Goal: Task Accomplishment & Management: Use online tool/utility

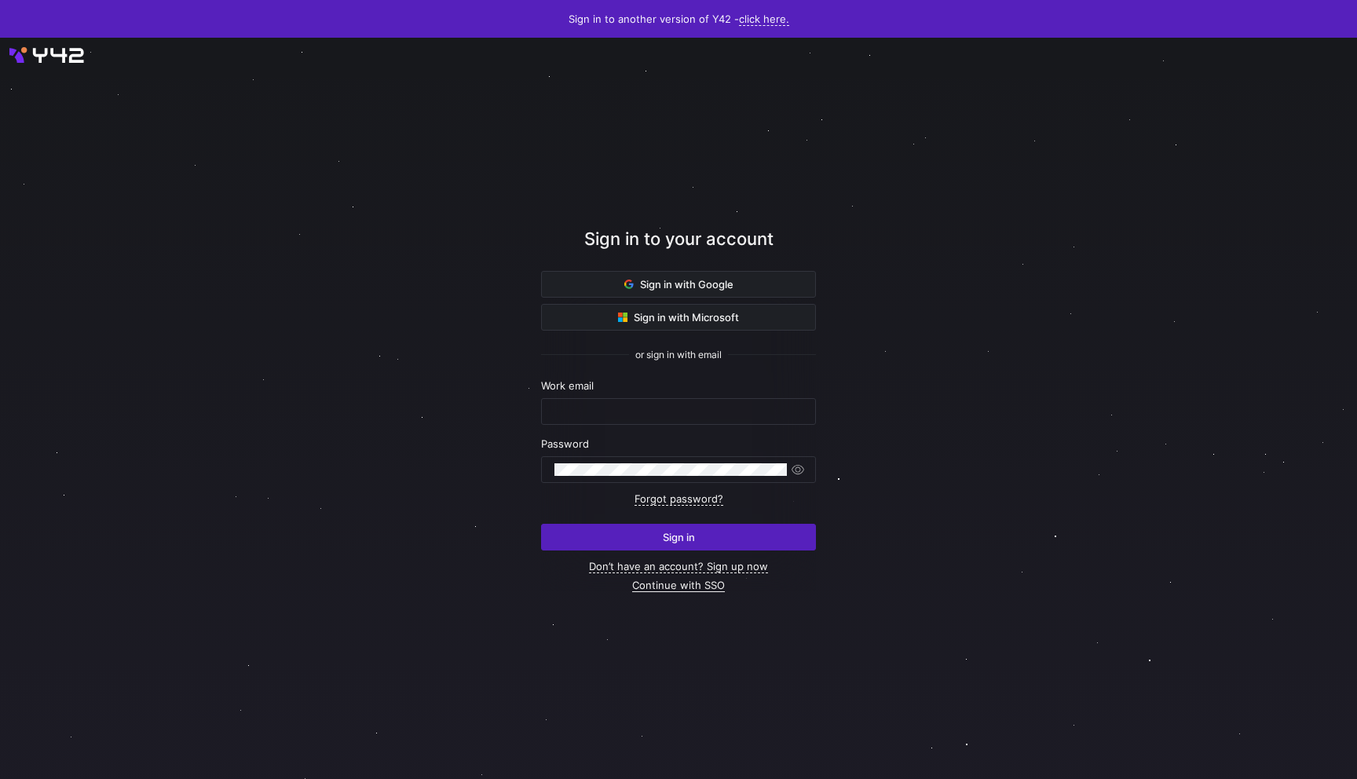
click at [681, 587] on link "Continue with SSO" at bounding box center [678, 585] width 93 height 13
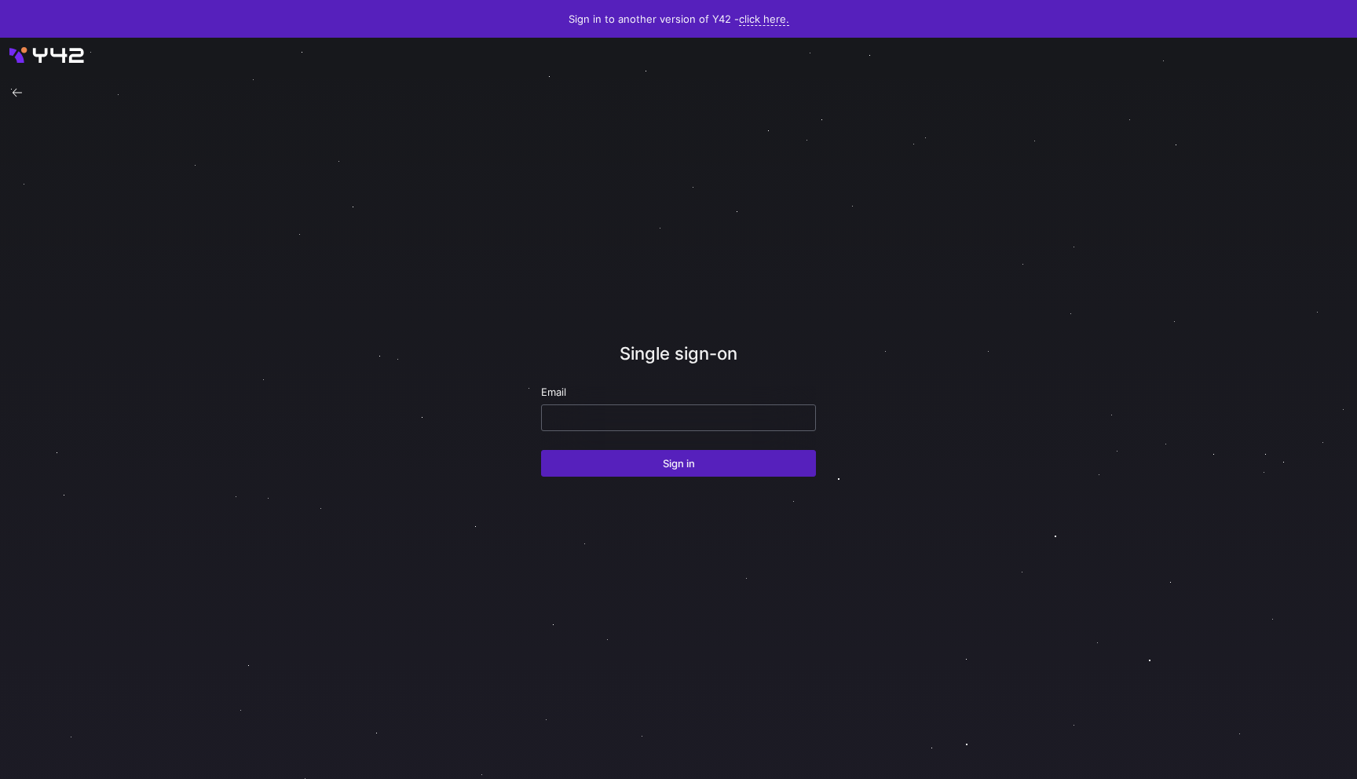
click at [610, 413] on input "email" at bounding box center [679, 418] width 248 height 13
type input "[EMAIL_ADDRESS][DOMAIN_NAME]"
click at [541, 450] on button "Sign in" at bounding box center [678, 463] width 275 height 27
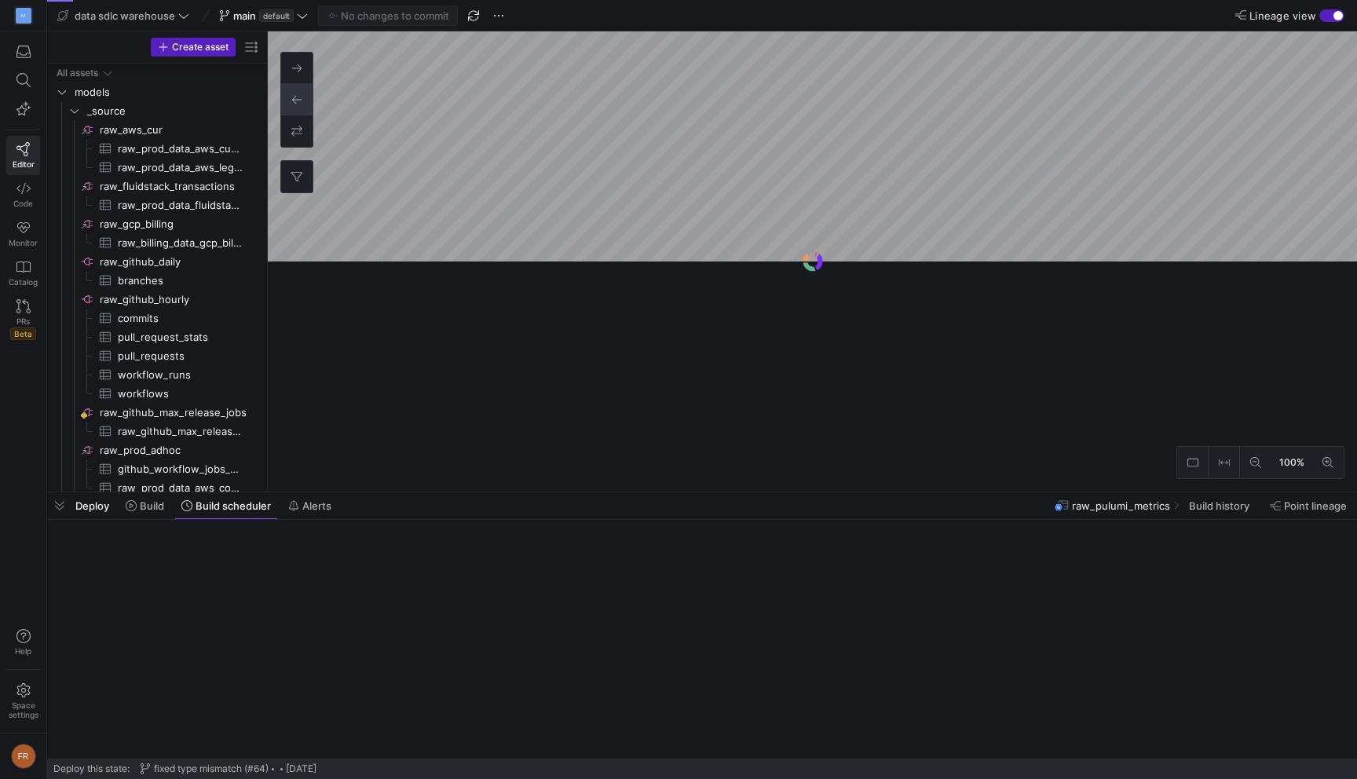
scroll to position [156, 0]
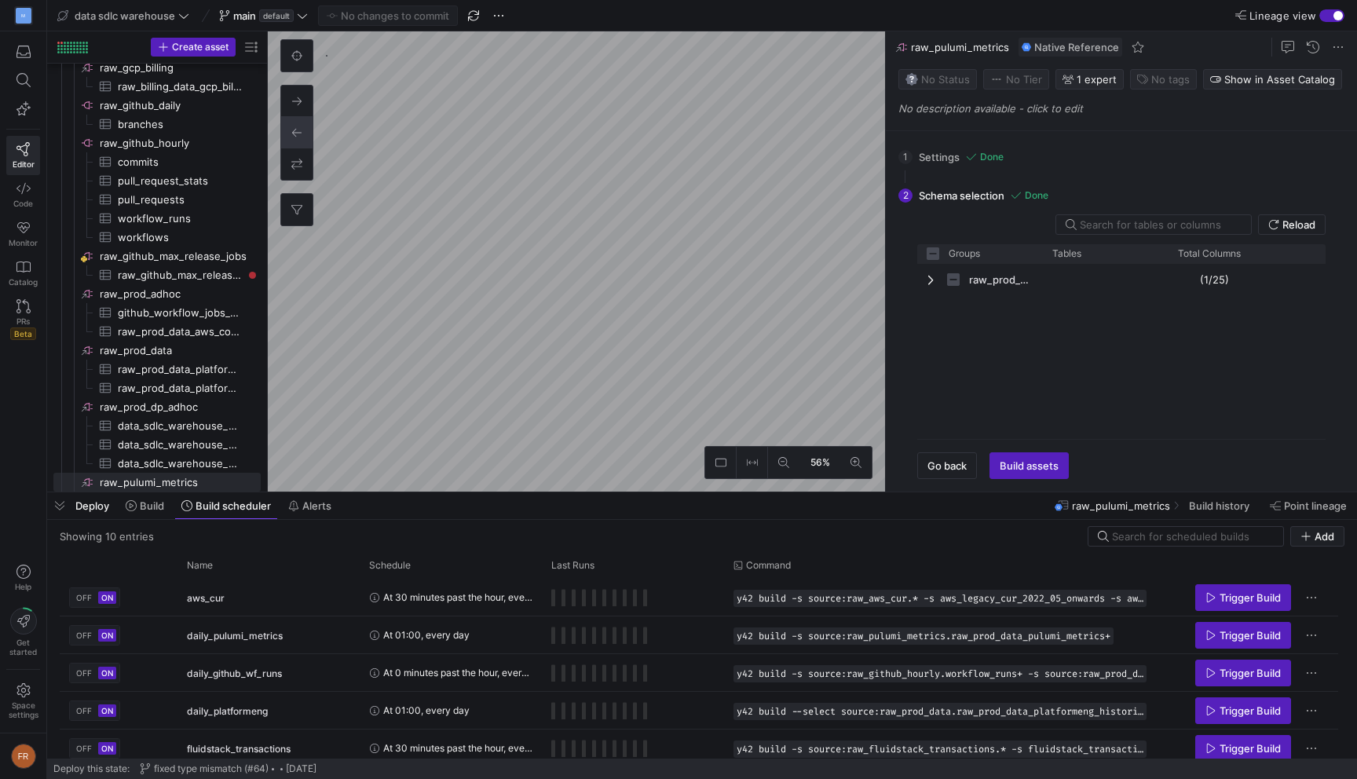
checkbox input "false"
click at [668, 535] on as-split "data sdlc warehouse main default No changes to commit Lineage view Create asset…" at bounding box center [702, 389] width 1310 height 779
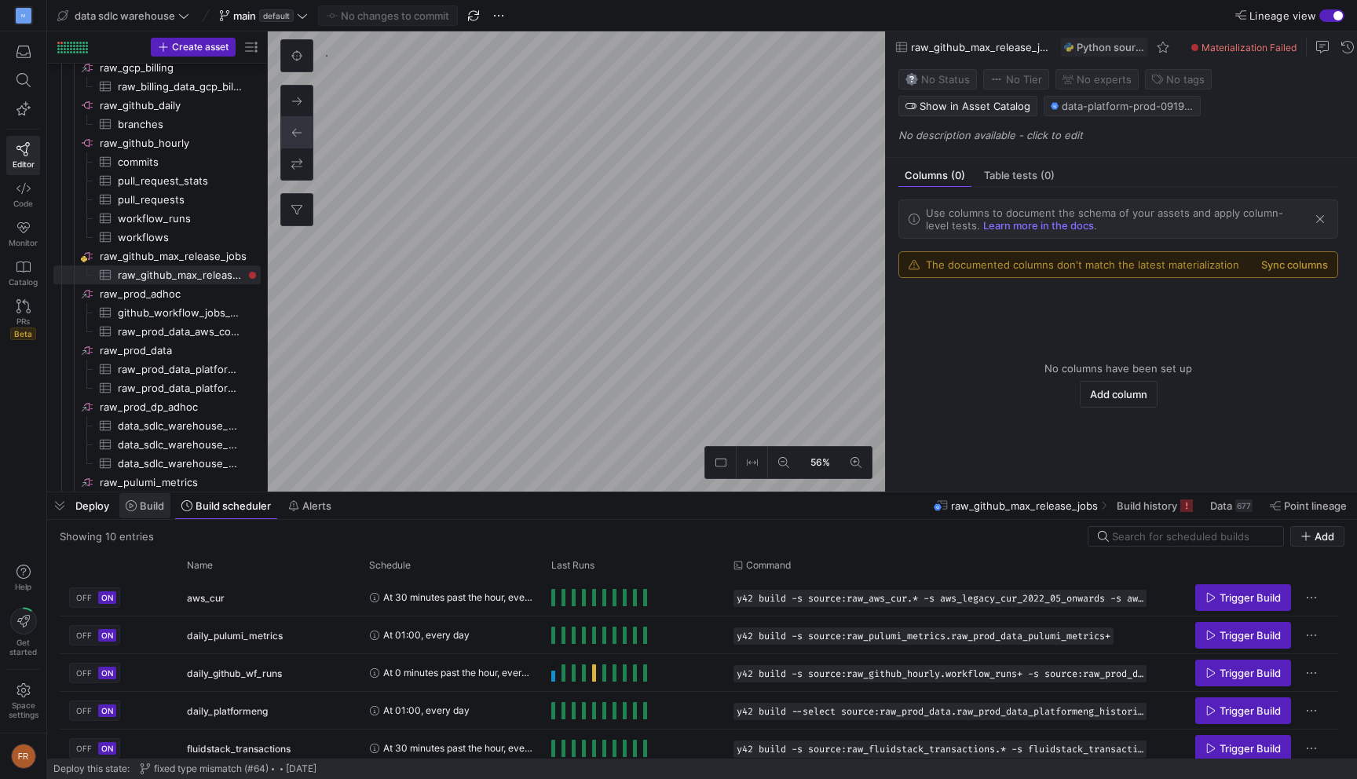
click at [144, 507] on span "Build" at bounding box center [152, 506] width 24 height 13
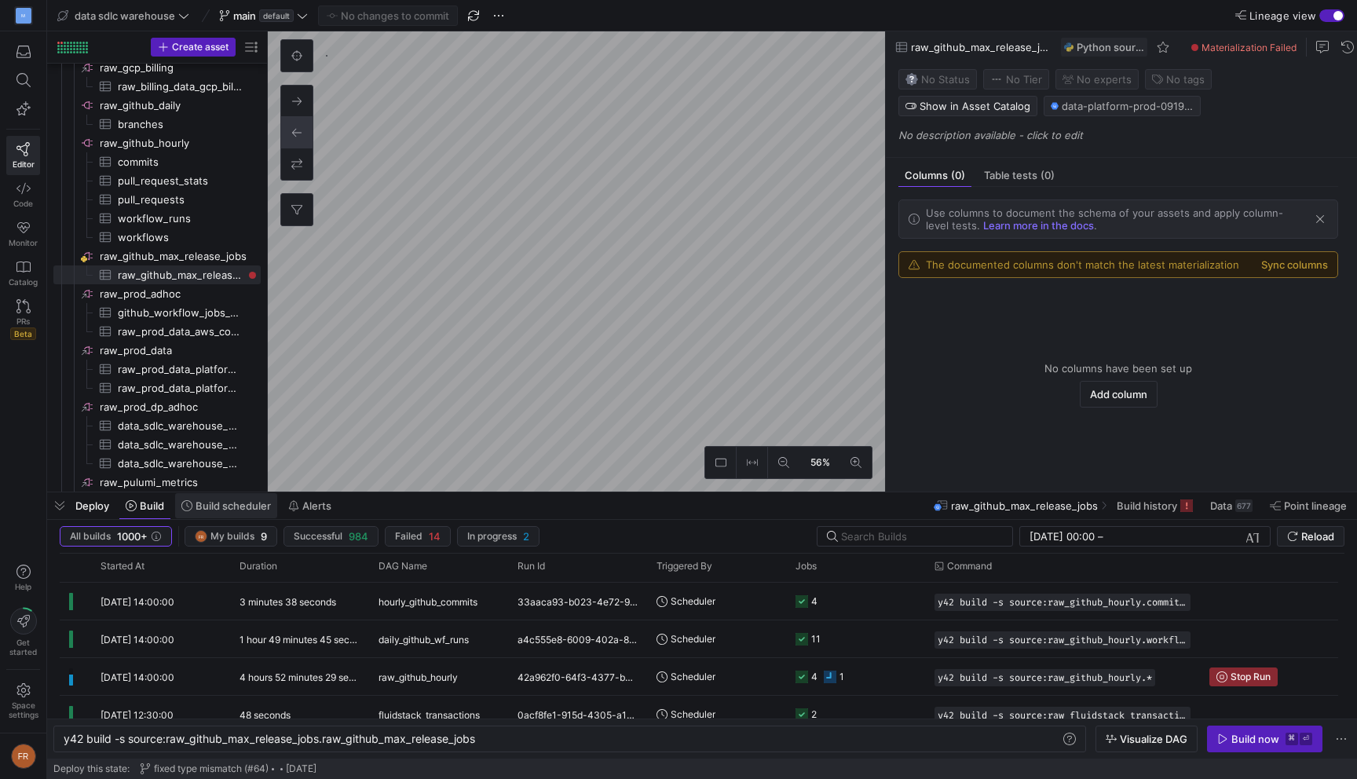
click at [243, 500] on span "Build scheduler" at bounding box center [233, 506] width 75 height 13
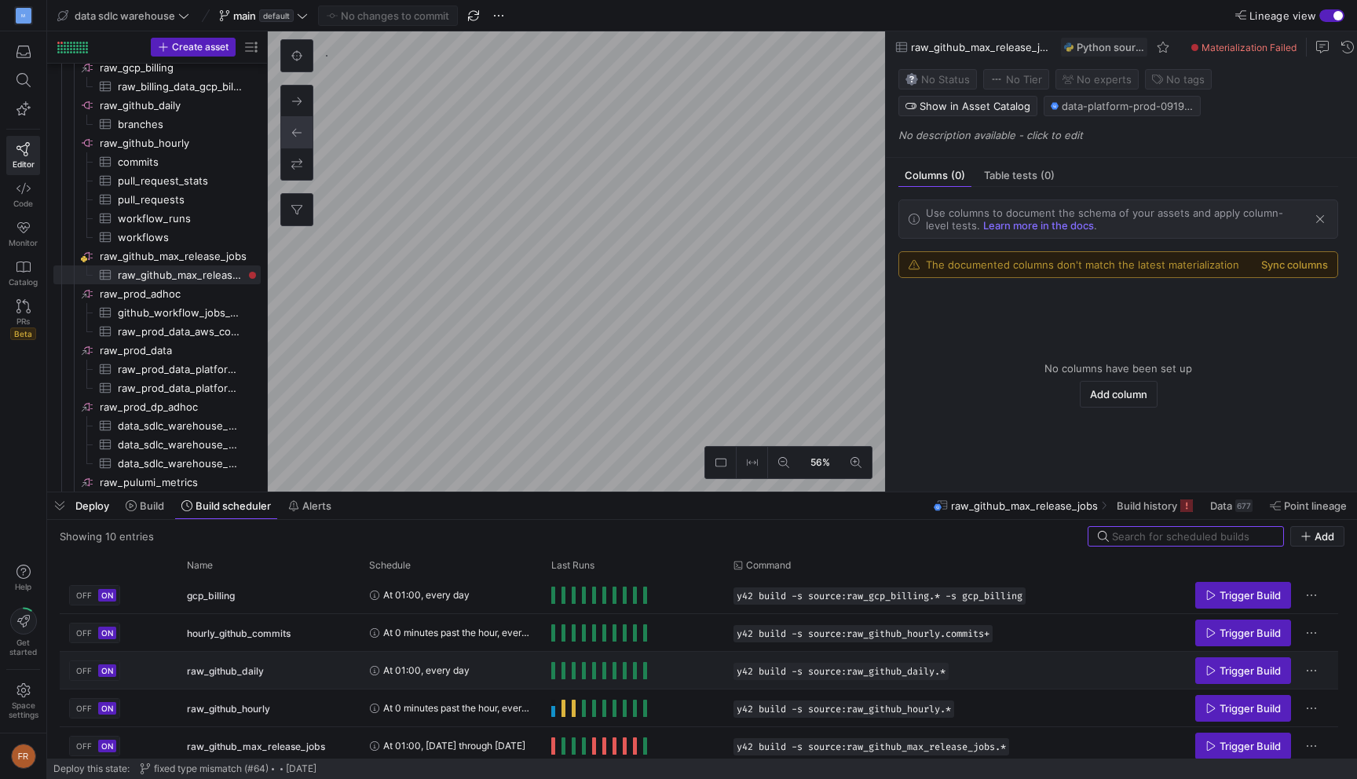
scroll to position [197, 0]
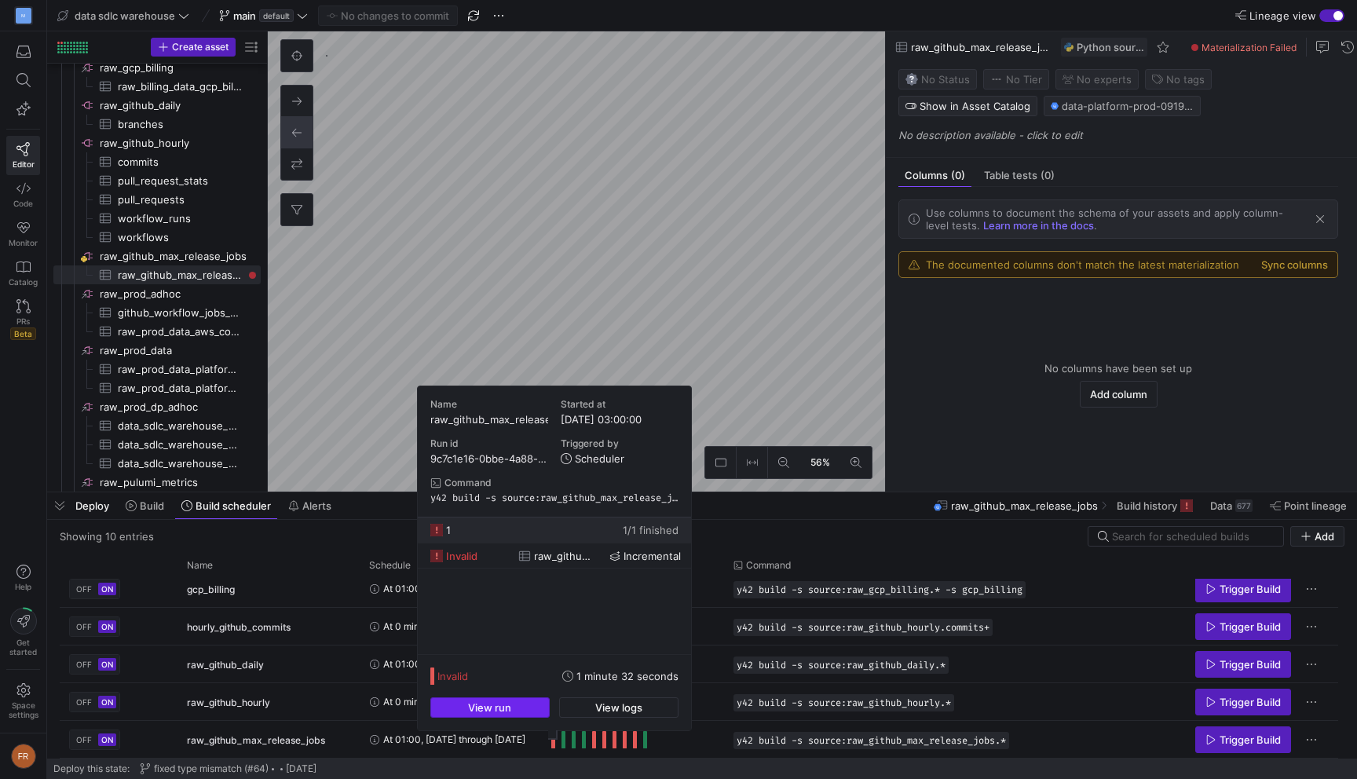
click at [518, 702] on span "button" at bounding box center [490, 707] width 118 height 19
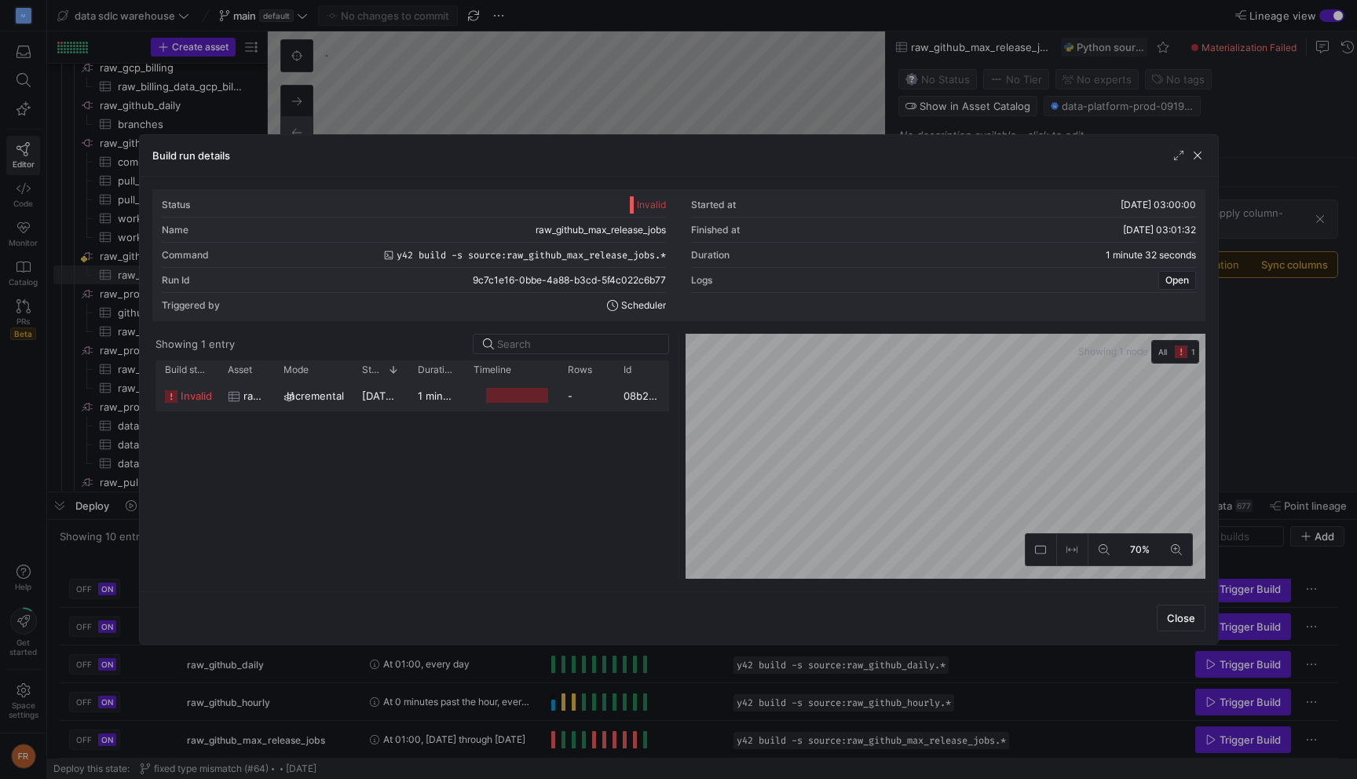
click at [445, 403] on div "1 minute 16 seconds" at bounding box center [436, 395] width 56 height 31
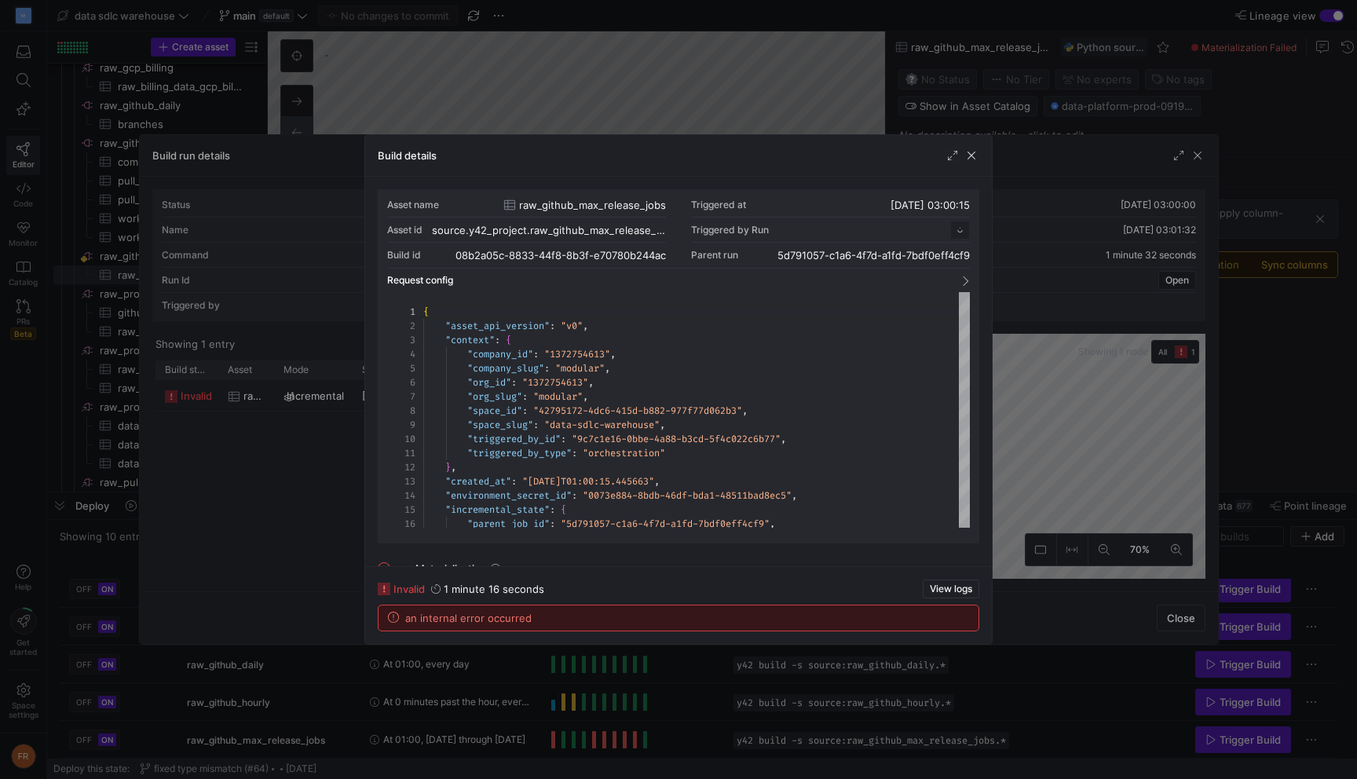
scroll to position [141, 0]
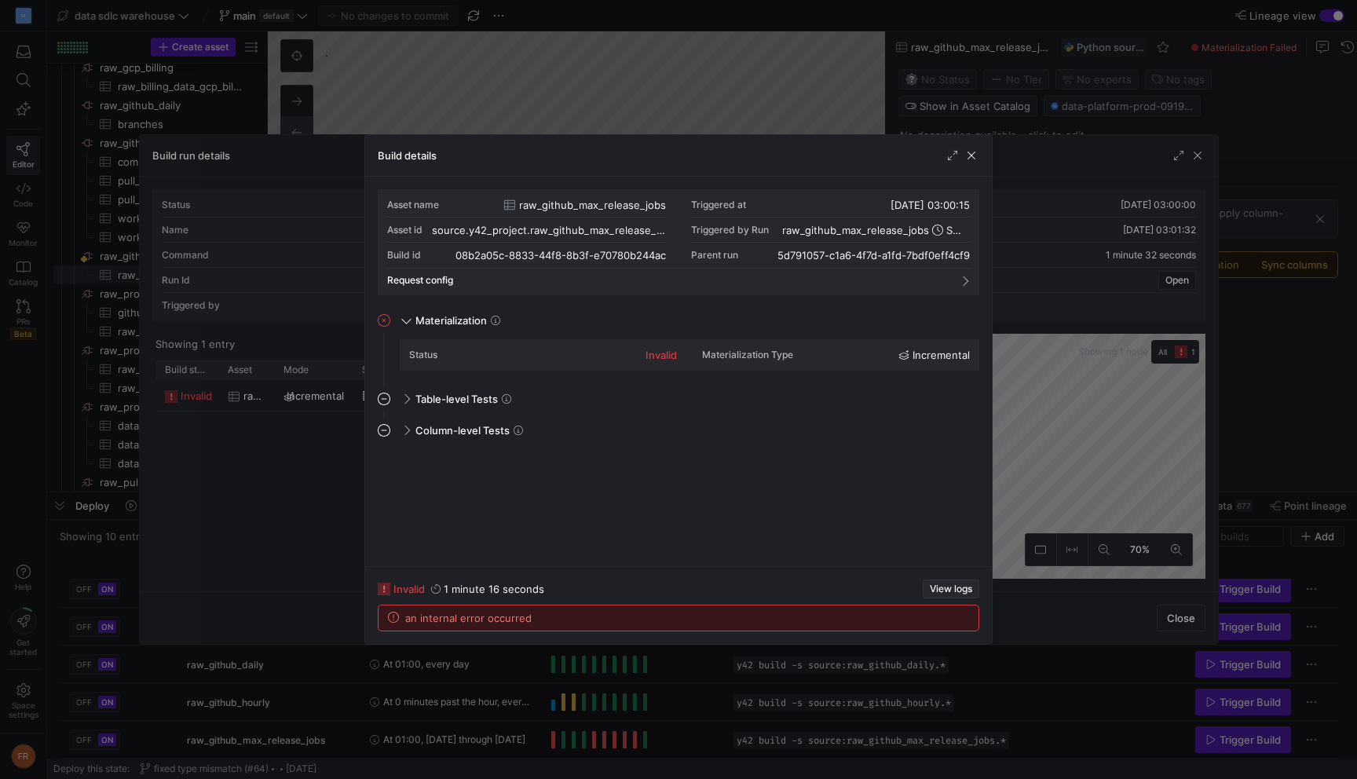
click at [946, 590] on span "View logs" at bounding box center [951, 589] width 42 height 11
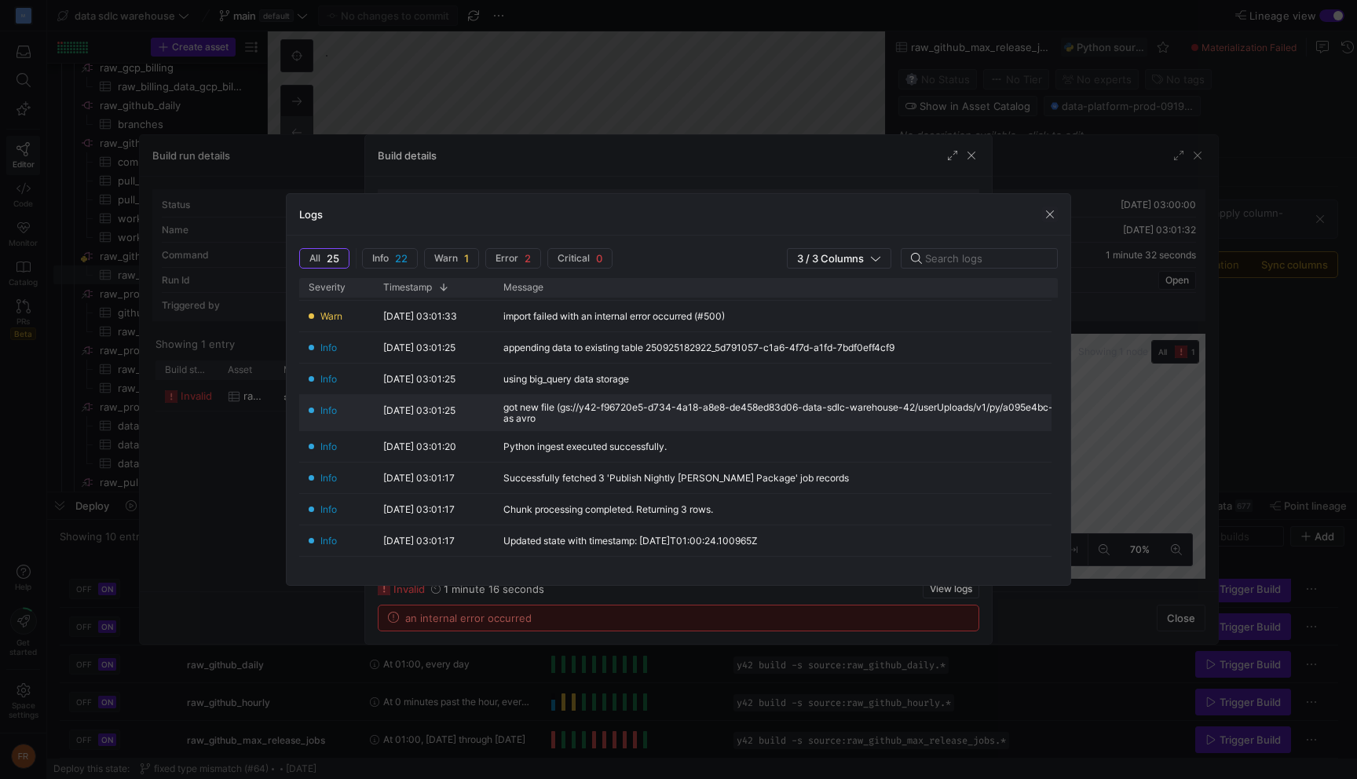
scroll to position [134, 0]
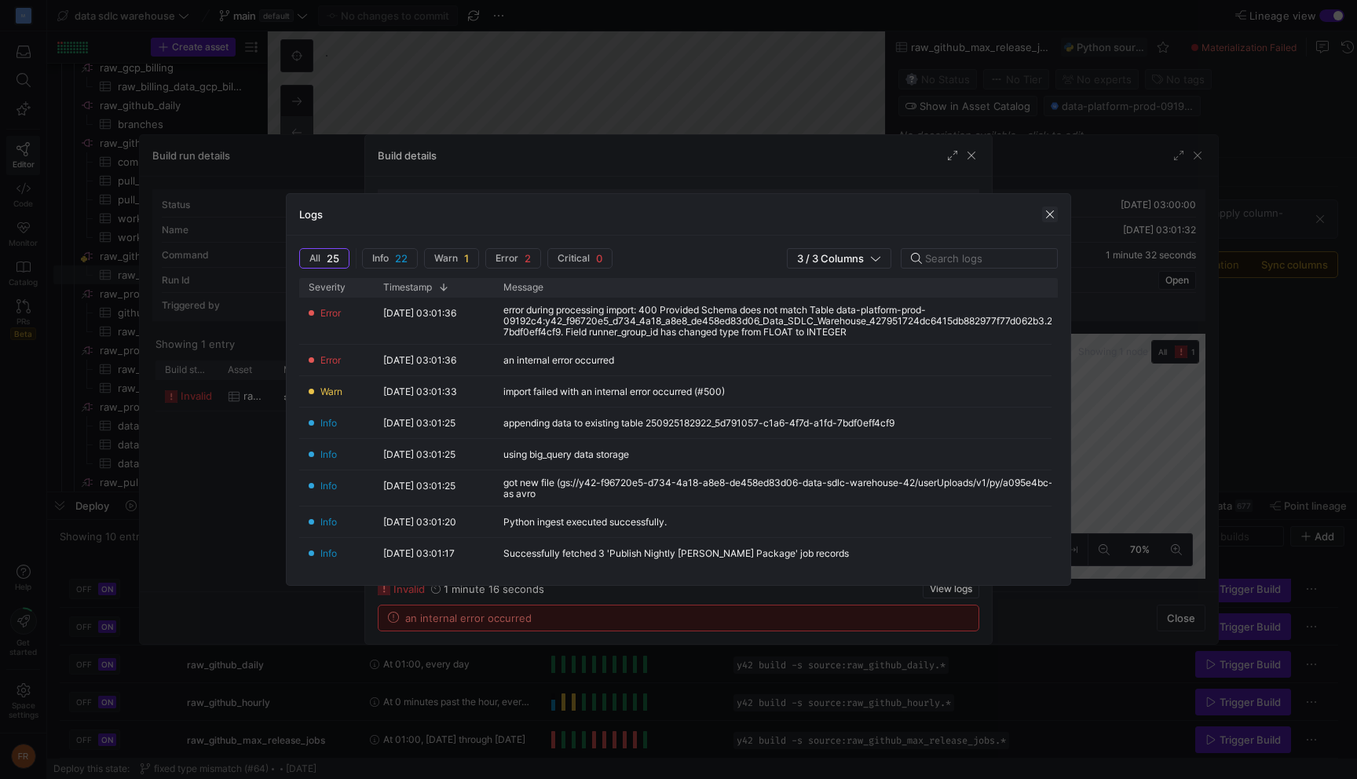
click at [1049, 213] on span "button" at bounding box center [1050, 215] width 16 height 16
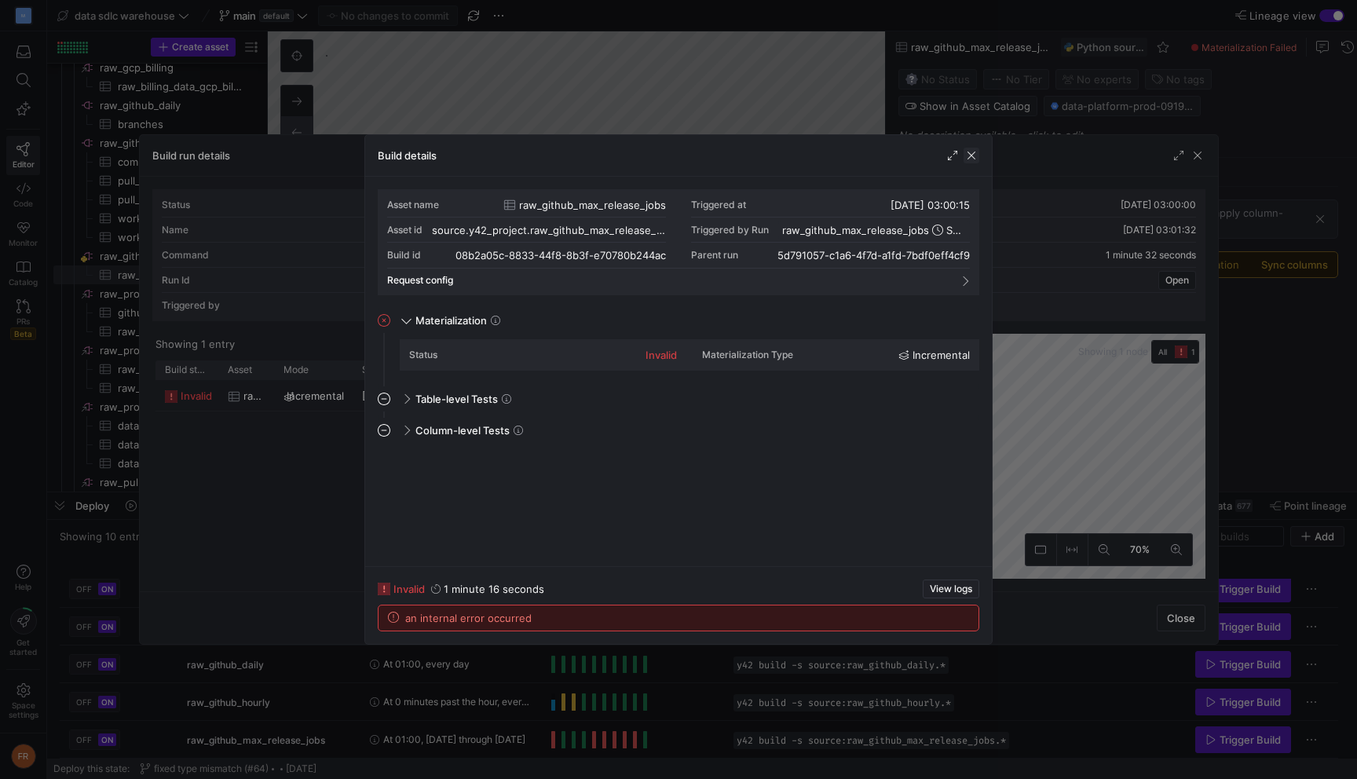
click at [975, 163] on span "button" at bounding box center [972, 156] width 16 height 16
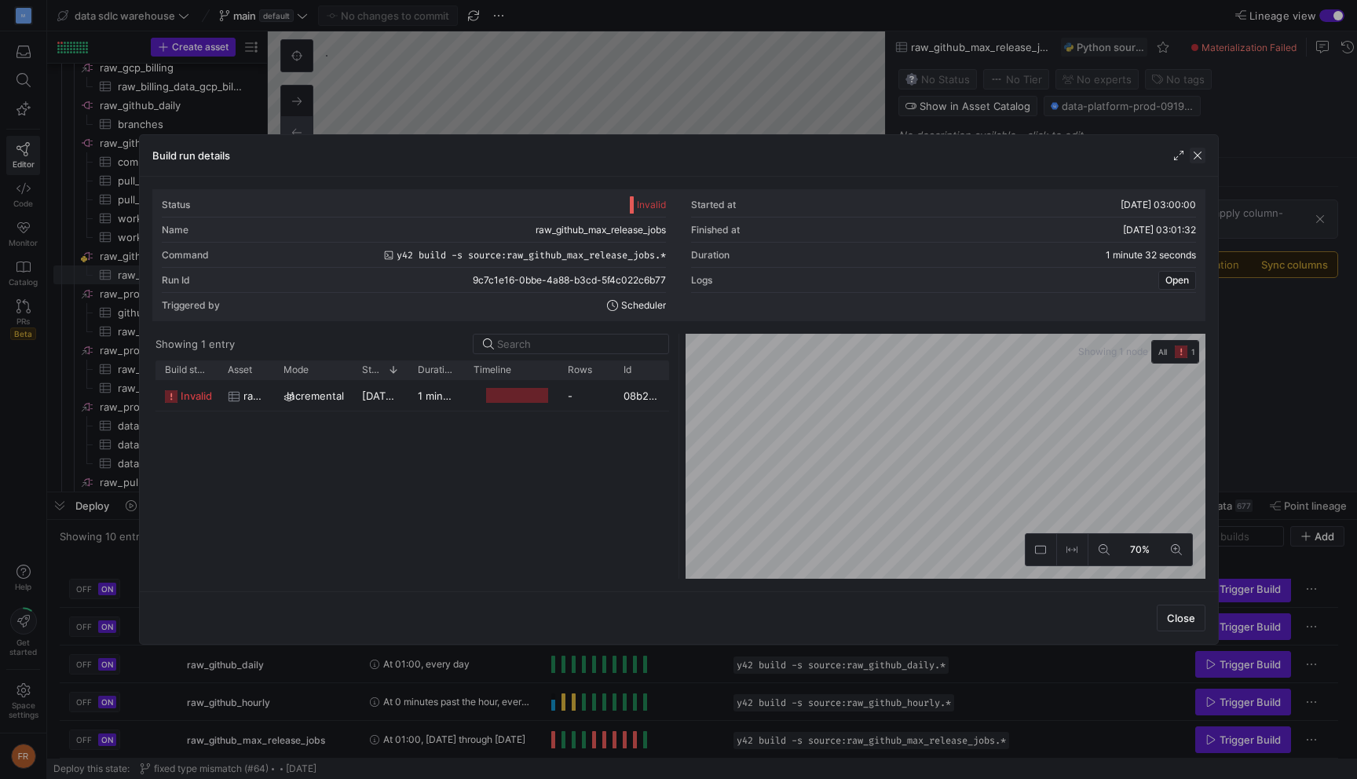
click at [1200, 152] on span "button" at bounding box center [1198, 156] width 16 height 16
